Goal: Task Accomplishment & Management: Use online tool/utility

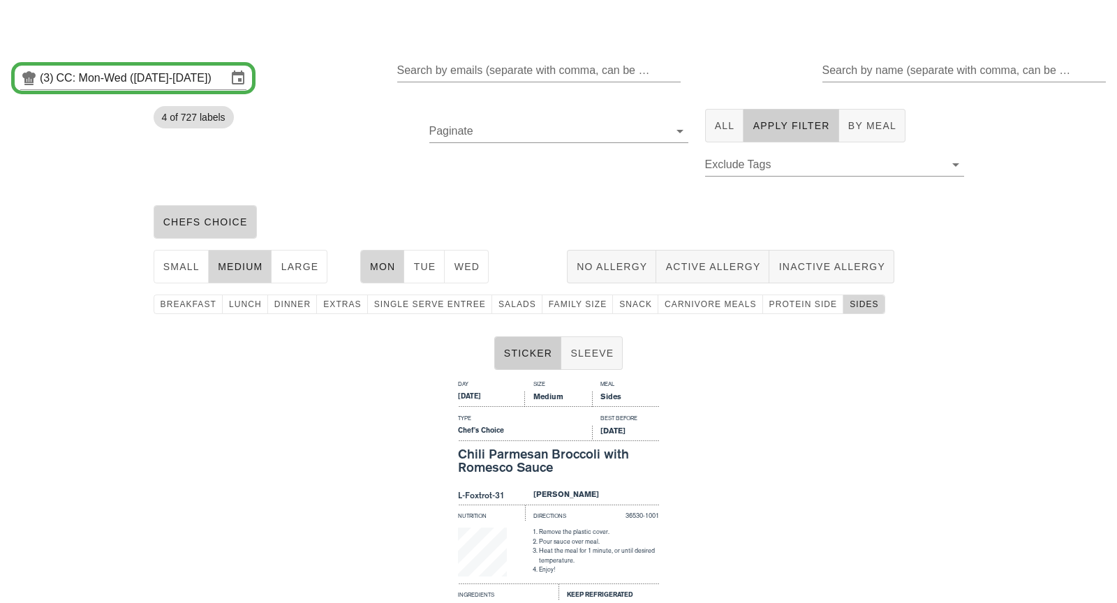
scroll to position [1167, 0]
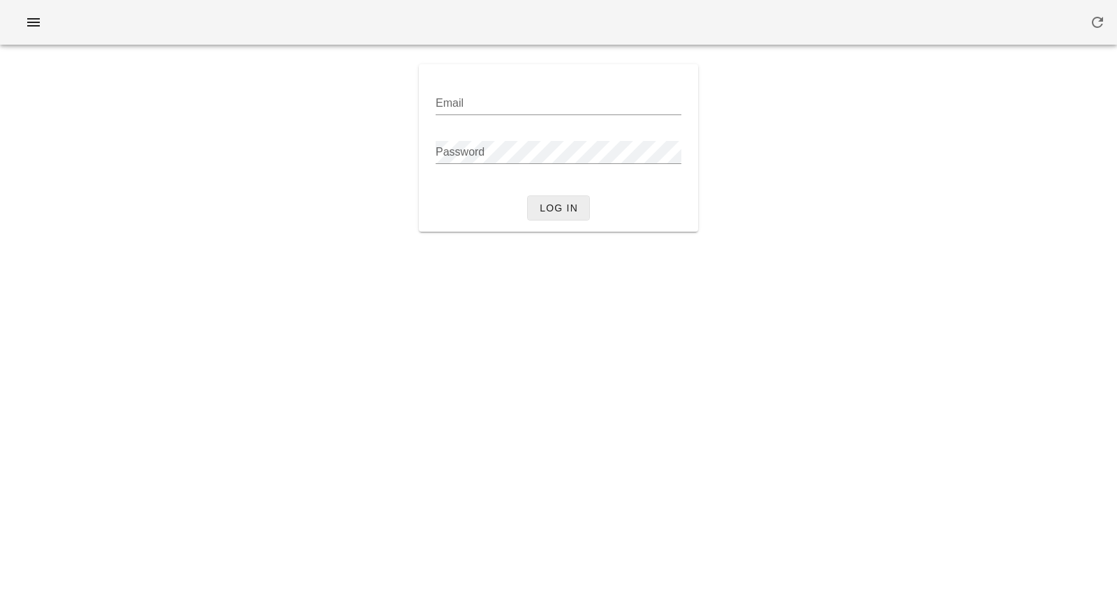
type input "[PERSON_NAME][EMAIL_ADDRESS][DOMAIN_NAME]"
click at [573, 210] on span "Log in" at bounding box center [558, 207] width 39 height 11
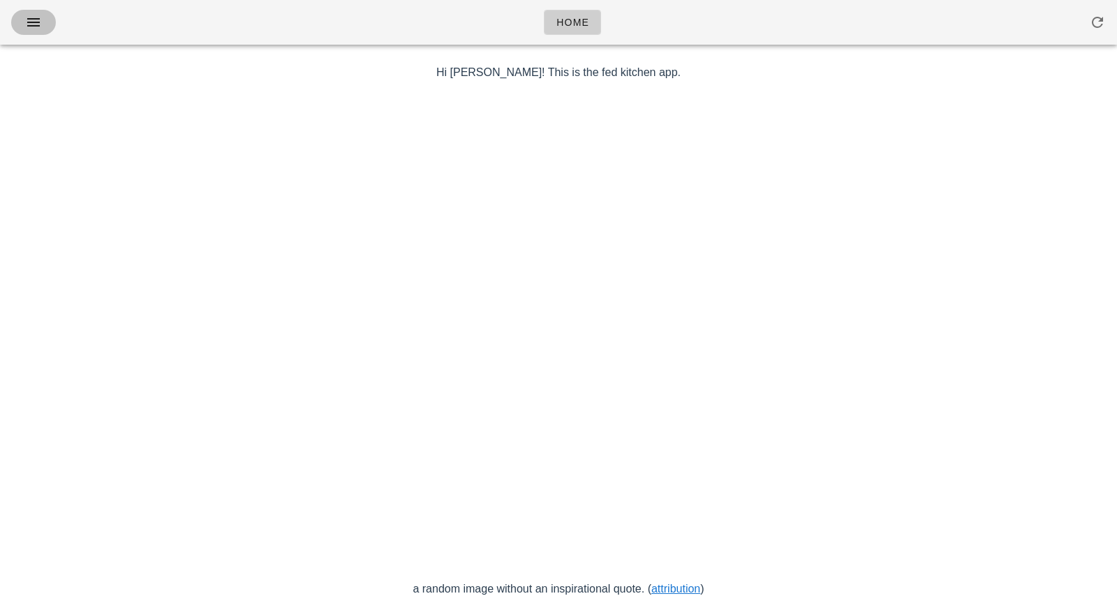
click at [27, 25] on icon "button" at bounding box center [33, 22] width 17 height 17
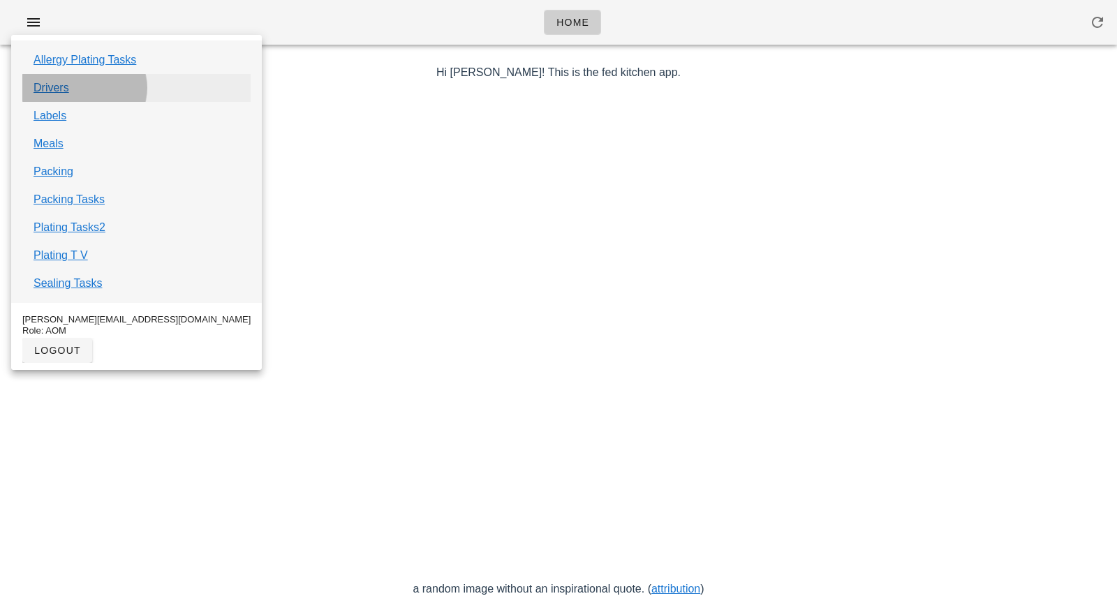
click at [68, 93] on link "Drivers" at bounding box center [52, 88] width 36 height 17
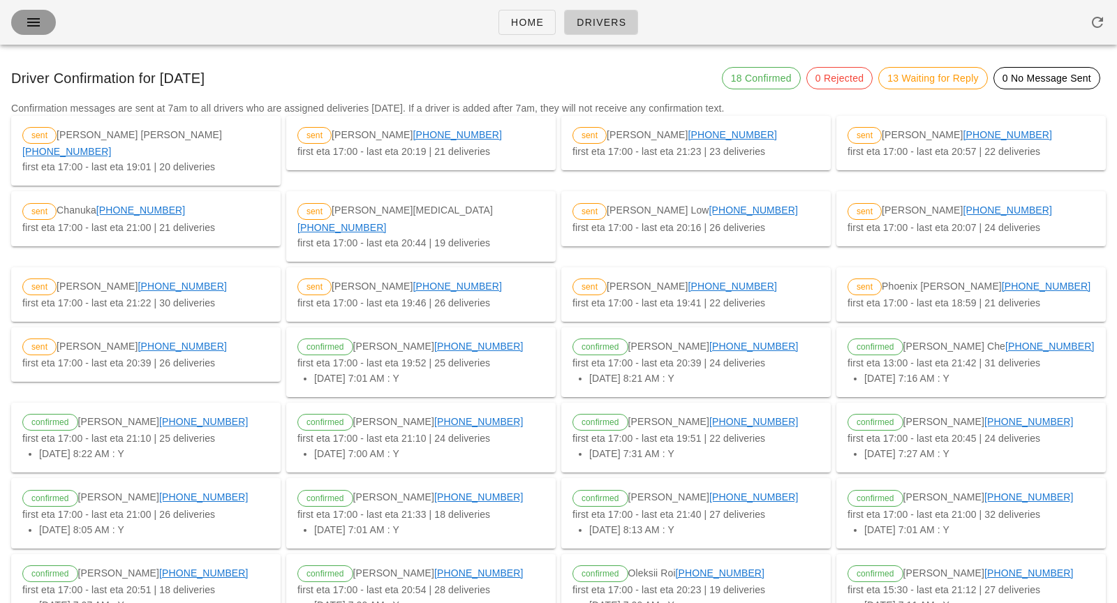
click at [37, 27] on icon "button" at bounding box center [33, 22] width 17 height 17
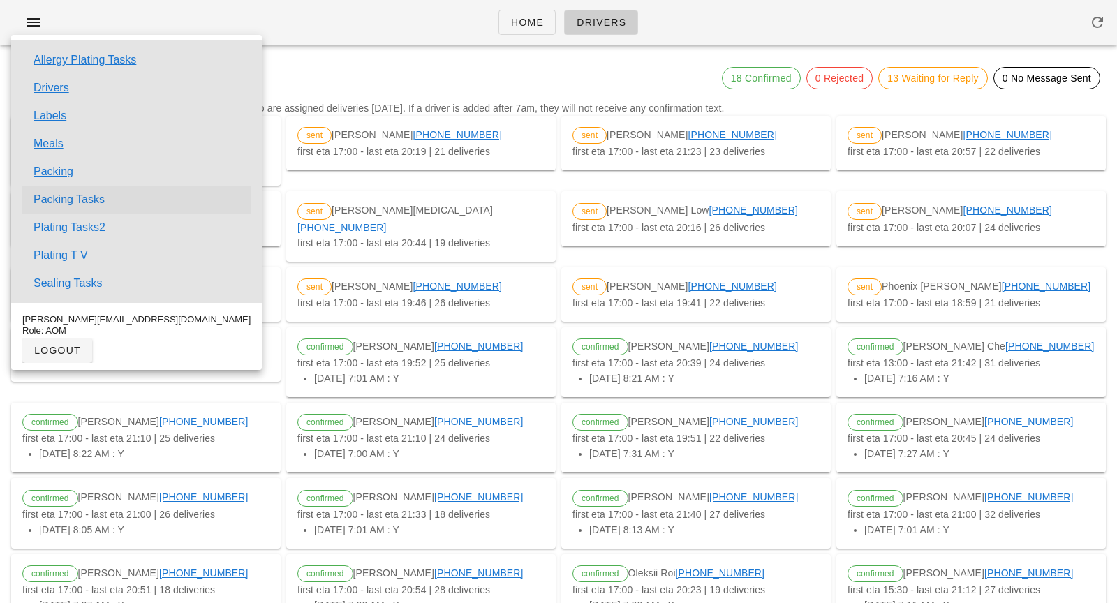
click at [83, 204] on link "Packing Tasks" at bounding box center [69, 199] width 71 height 17
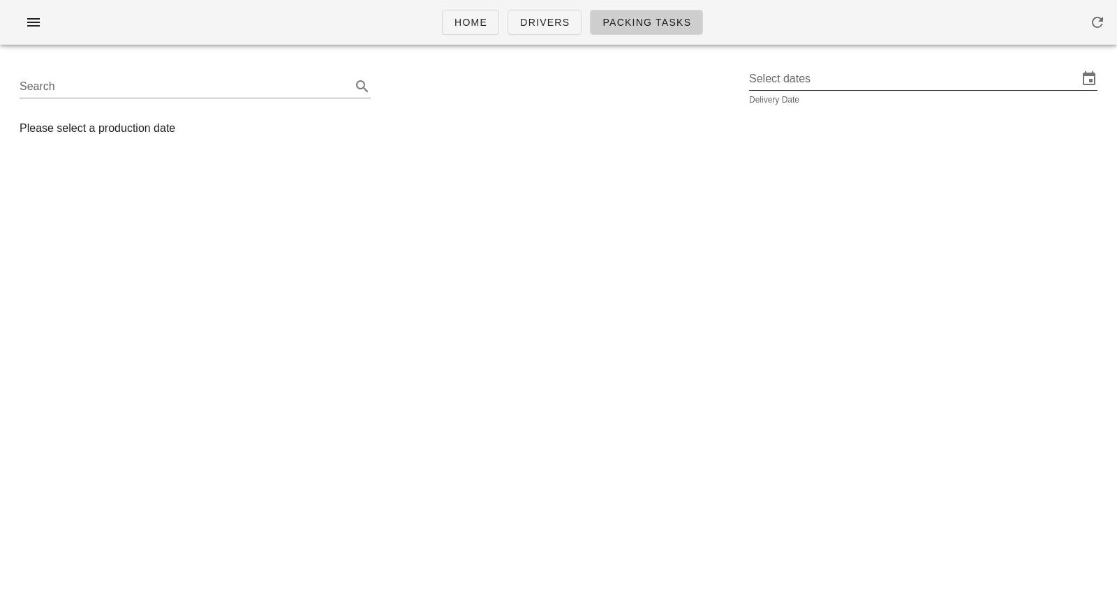
click at [834, 80] on input "Select dates" at bounding box center [913, 79] width 329 height 22
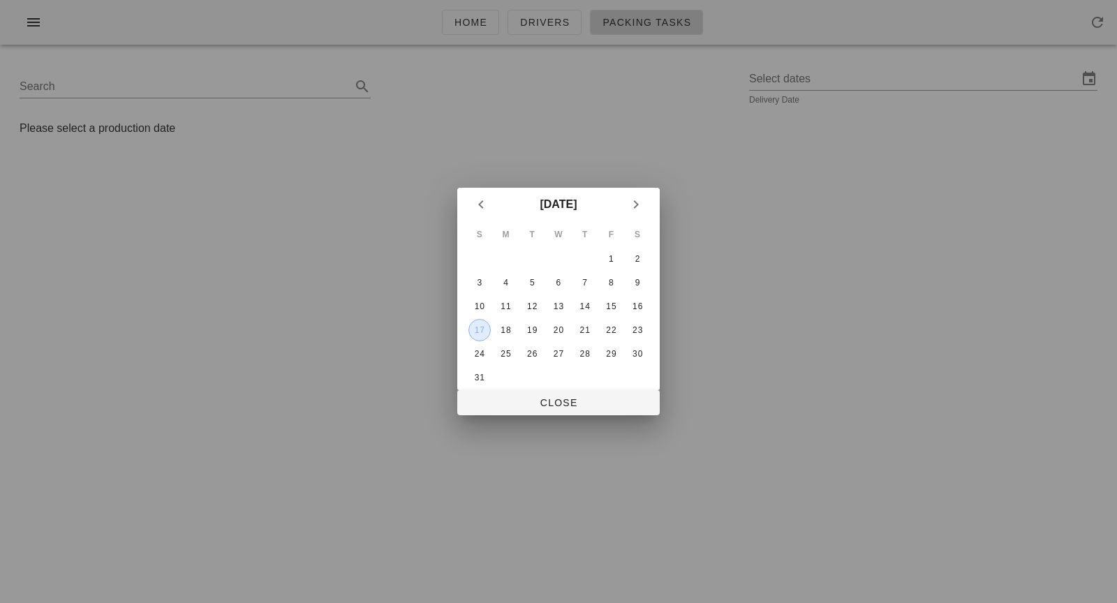
click at [474, 334] on div "17" at bounding box center [479, 330] width 21 height 10
click at [536, 406] on span "Close" at bounding box center [558, 402] width 180 height 11
type input "Sunday August 17"
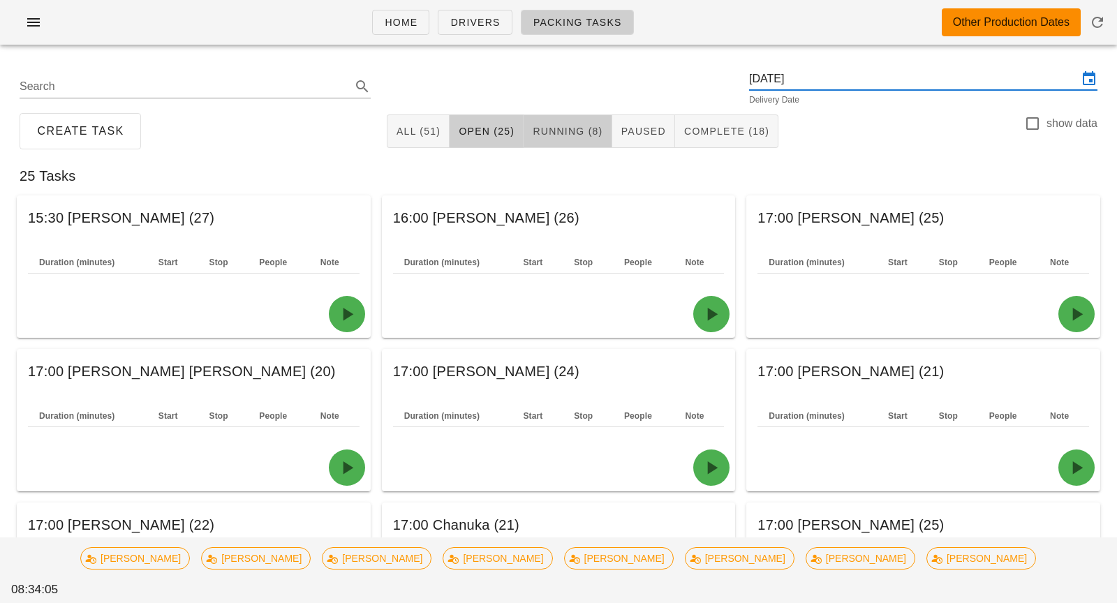
click at [567, 138] on button "Running (8)" at bounding box center [568, 132] width 88 height 34
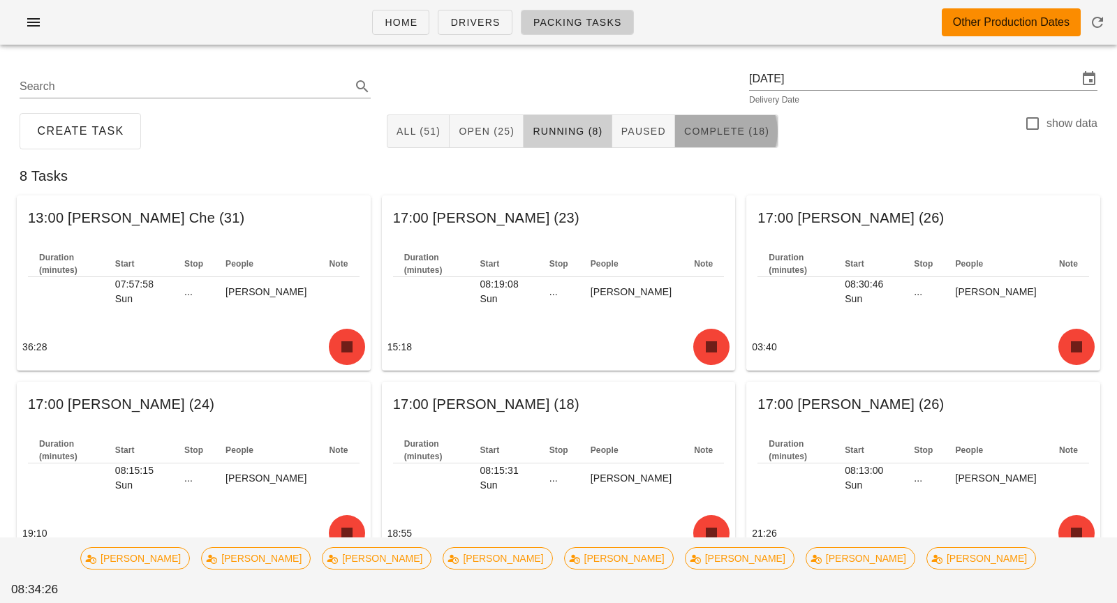
click at [725, 134] on span "Complete (18)" at bounding box center [727, 131] width 86 height 11
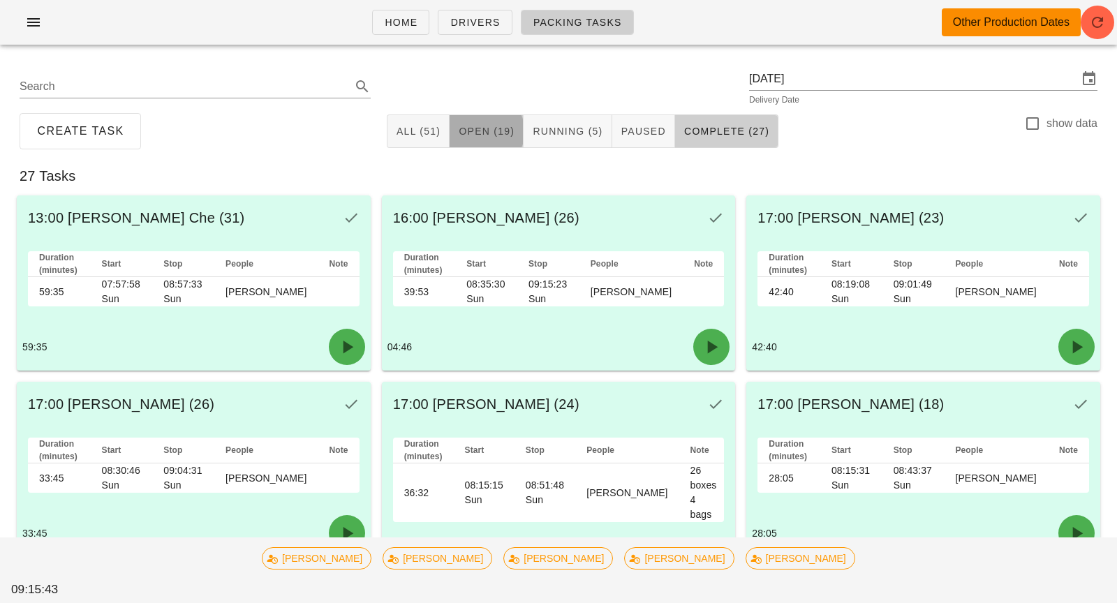
click at [480, 122] on button "Open (19)" at bounding box center [487, 132] width 74 height 34
